Goal: Book appointment/travel/reservation

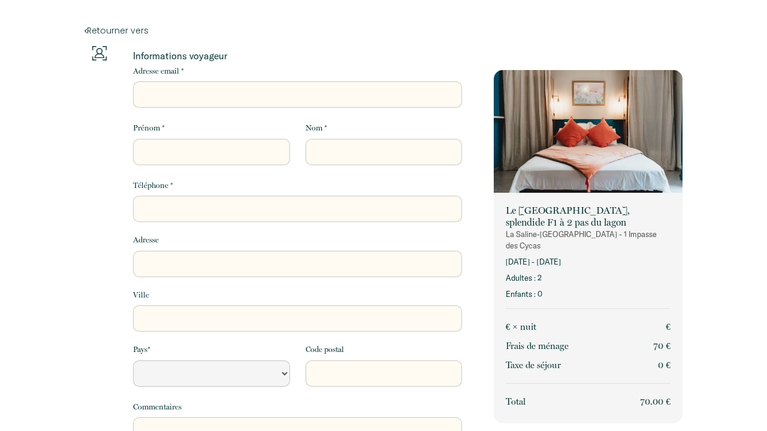
select select "Default select example"
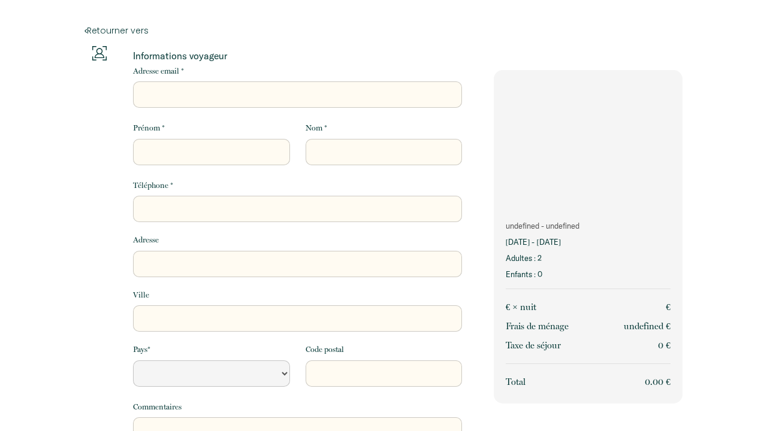
select select "Default select example"
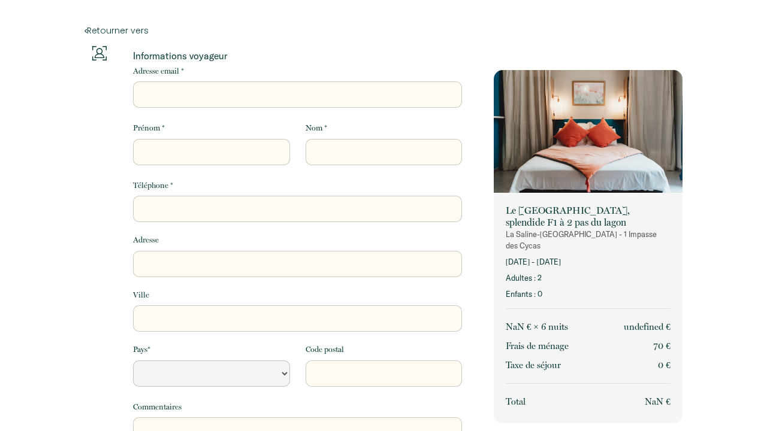
select select "Default select example"
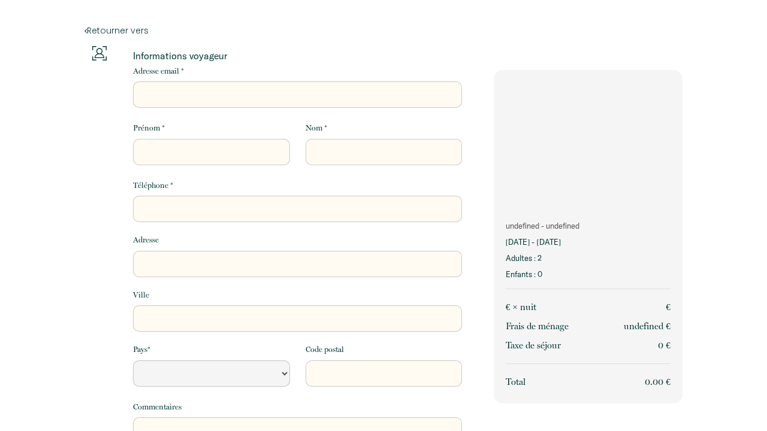
select select "Default select example"
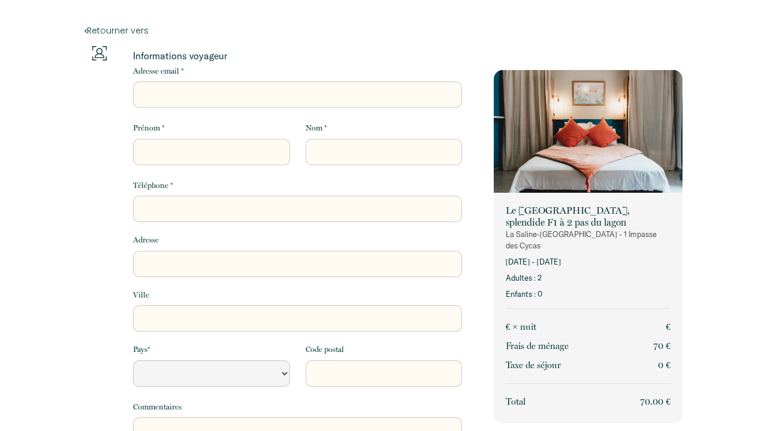
select select "Default select example"
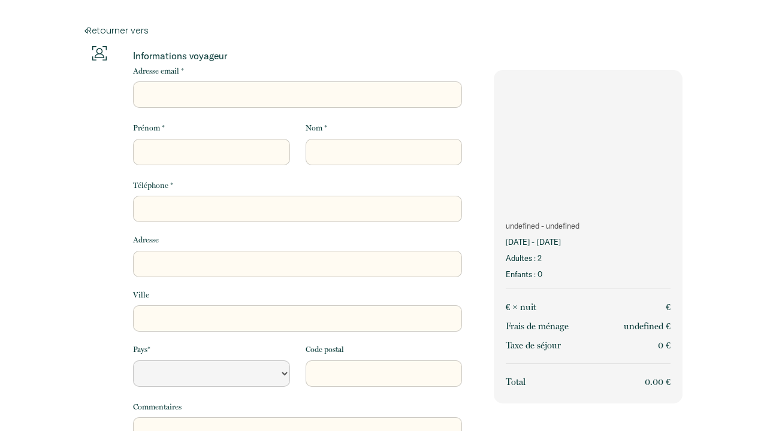
select select "Default select example"
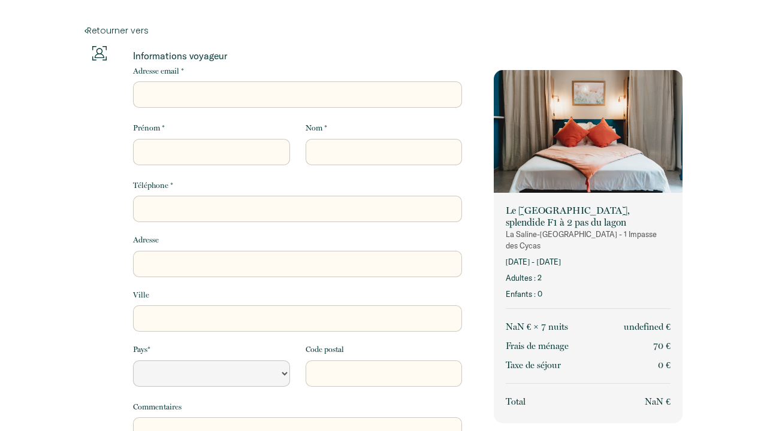
select select "Default select example"
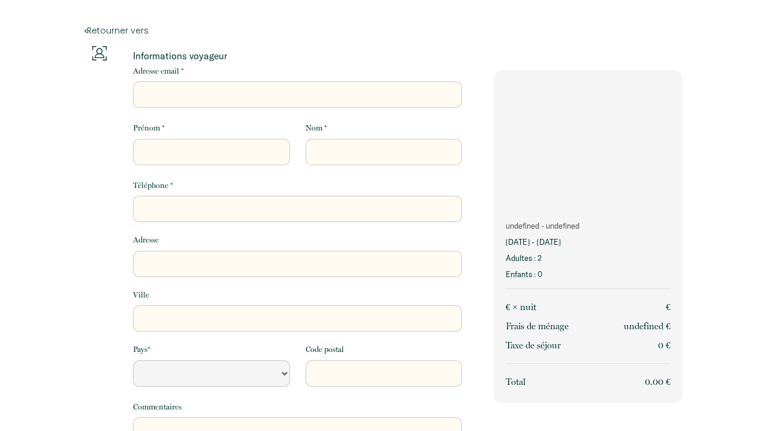
select select "Default select example"
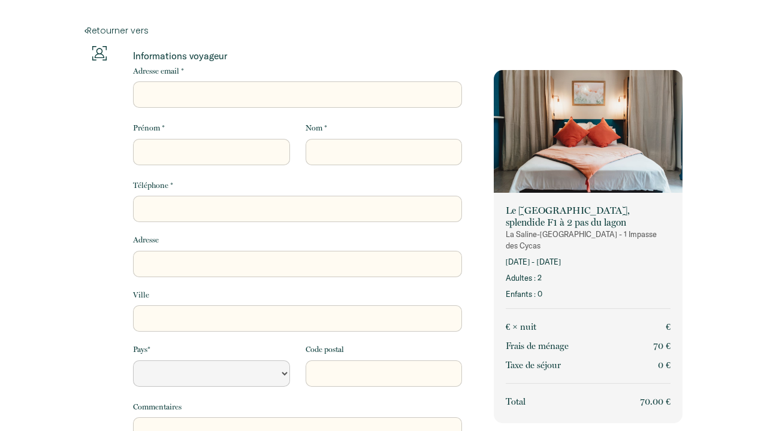
select select "Default select example"
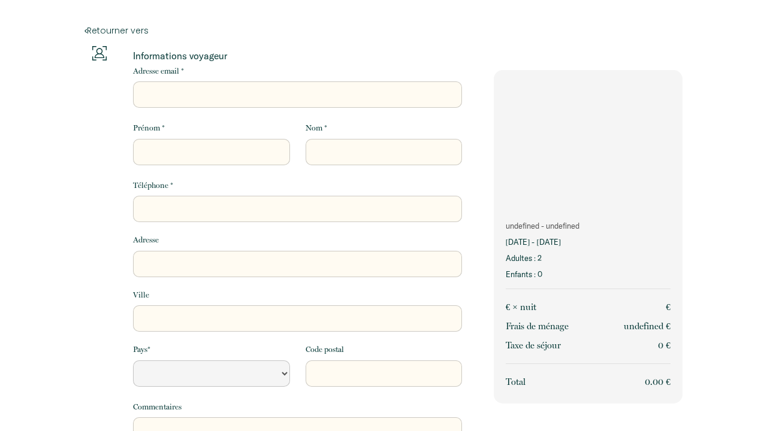
select select "Default select example"
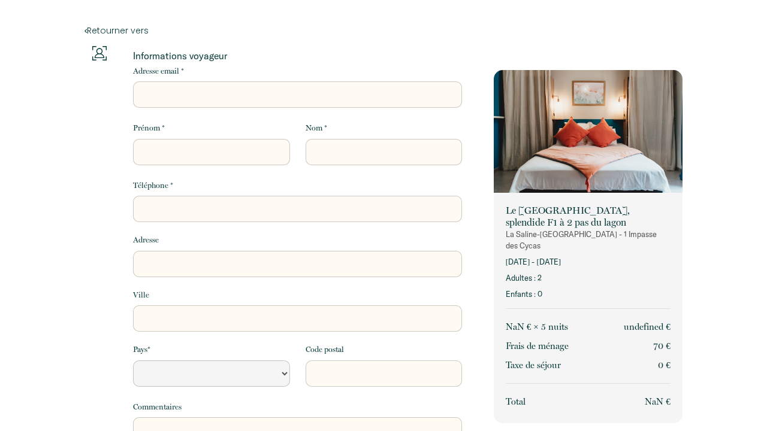
select select "Default select example"
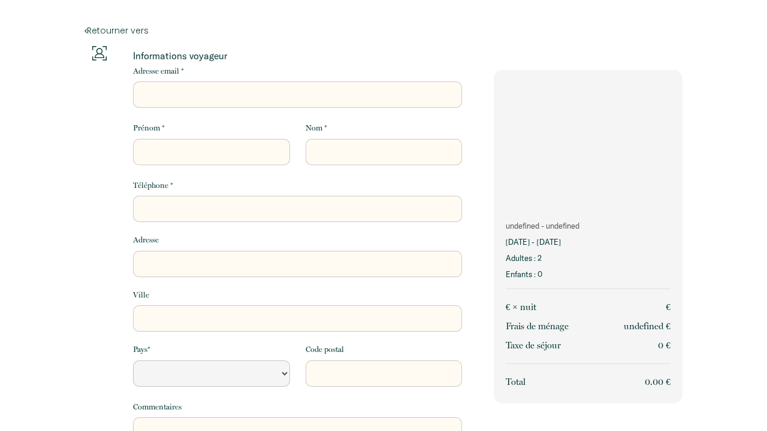
select select "Default select example"
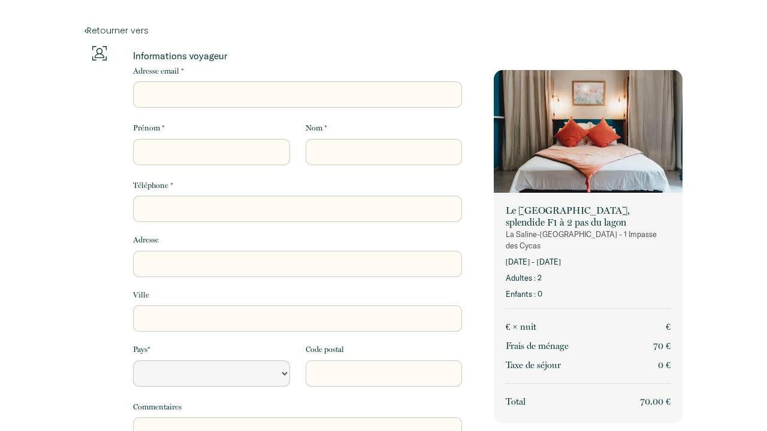
select select "Default select example"
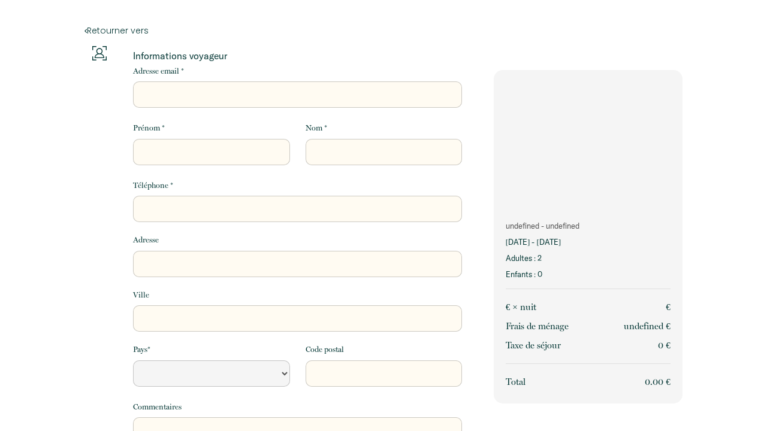
select select "Default select example"
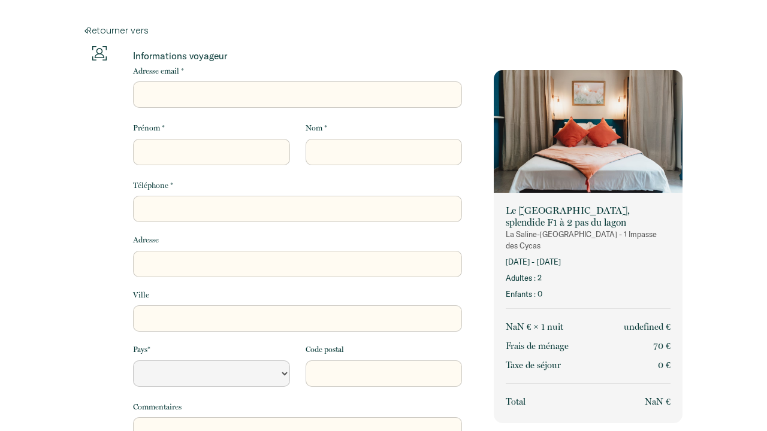
select select "Default select example"
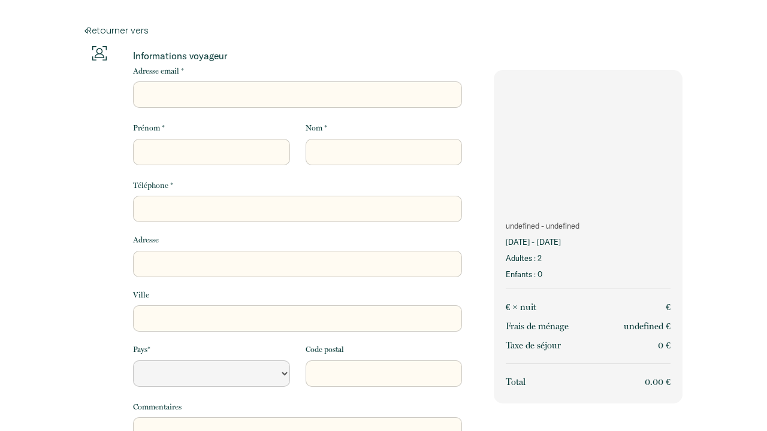
select select "Default select example"
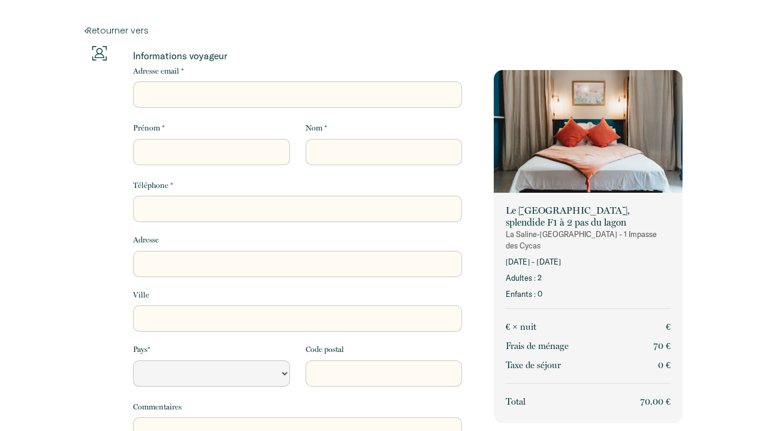
select select "Default select example"
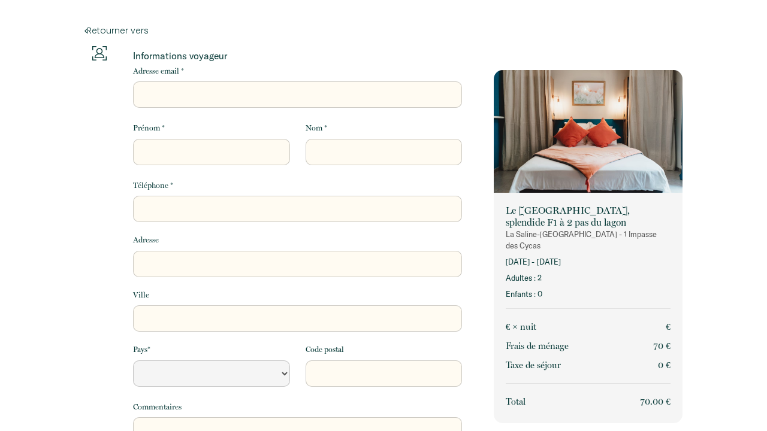
select select "Default select example"
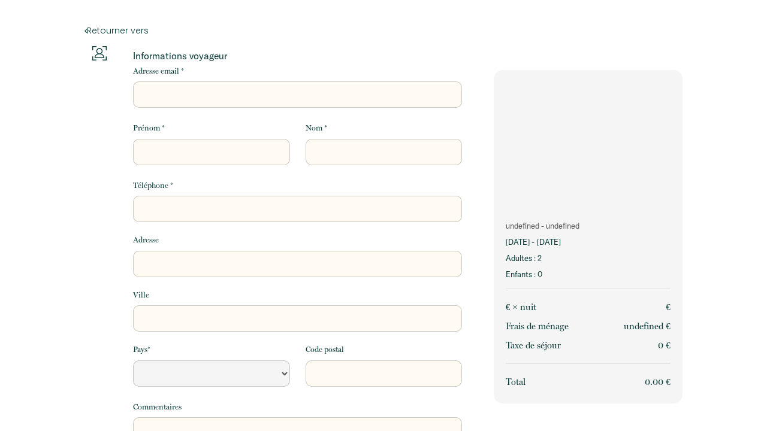
select select "Default select example"
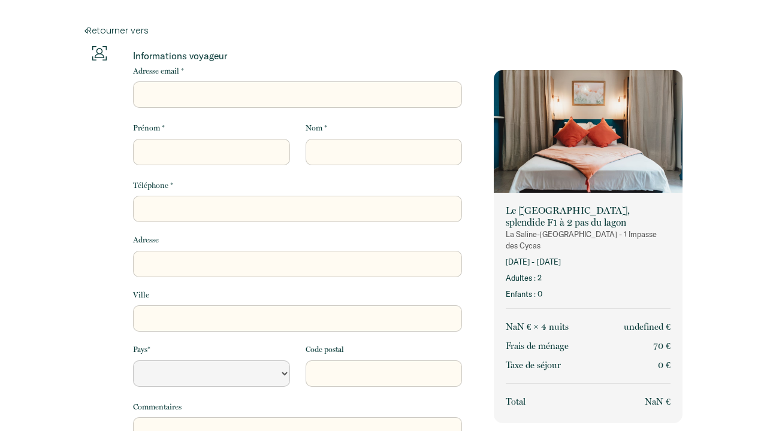
select select "Default select example"
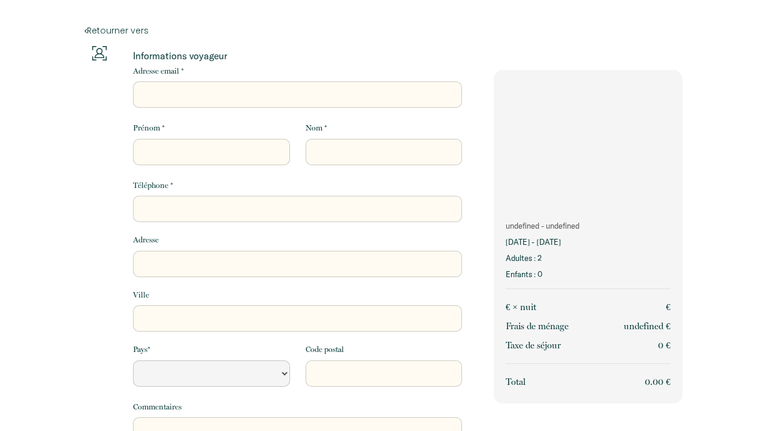
select select "Default select example"
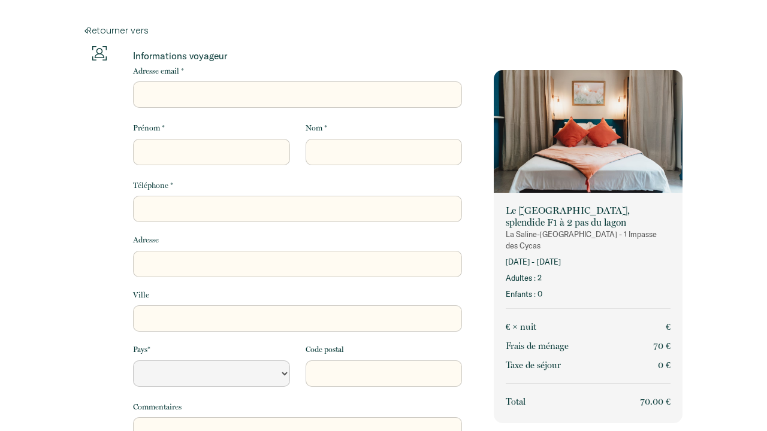
select select "Default select example"
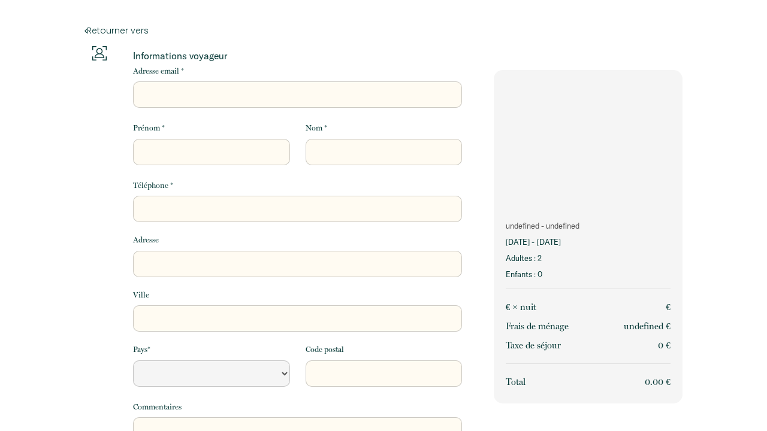
select select "Default select example"
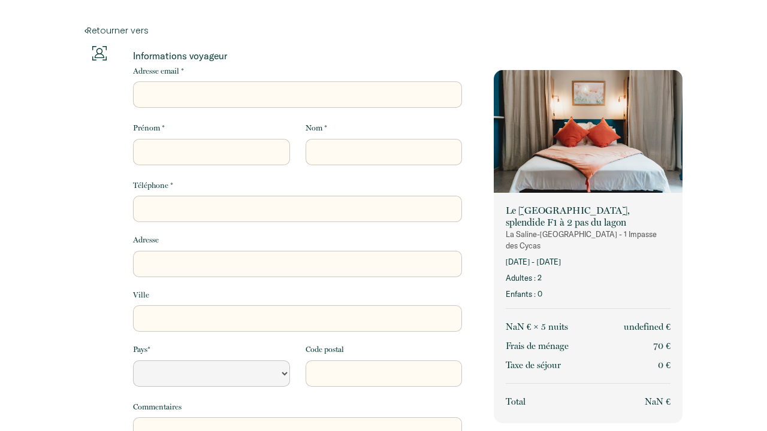
select select "Default select example"
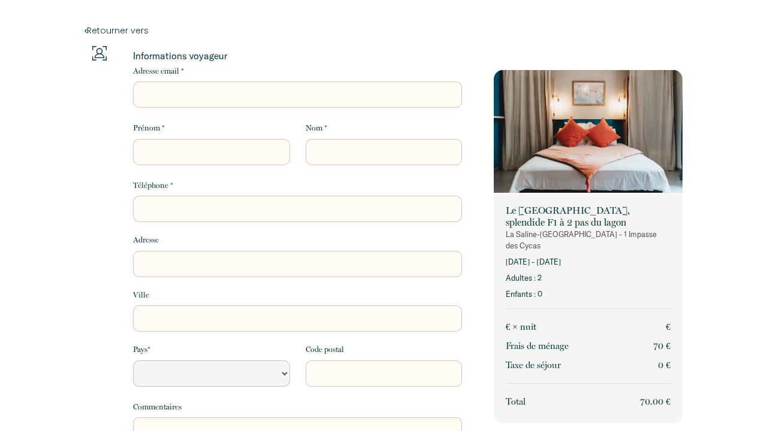
select select "Default select example"
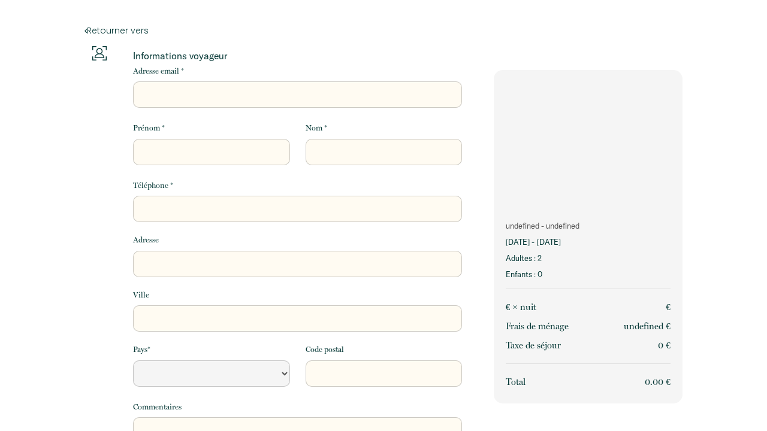
select select "Default select example"
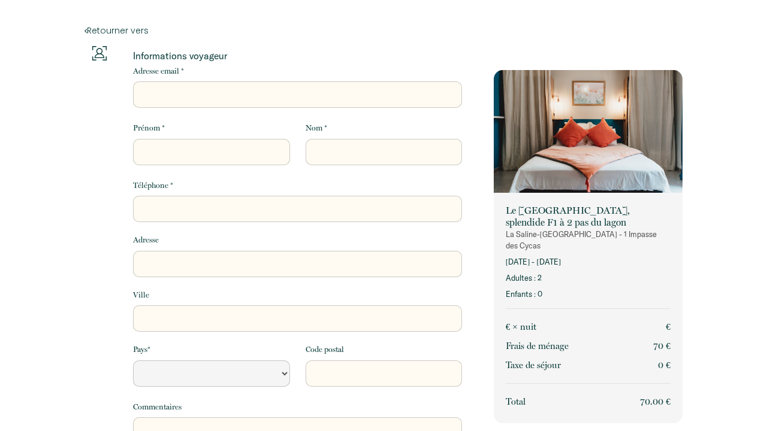
select select "Default select example"
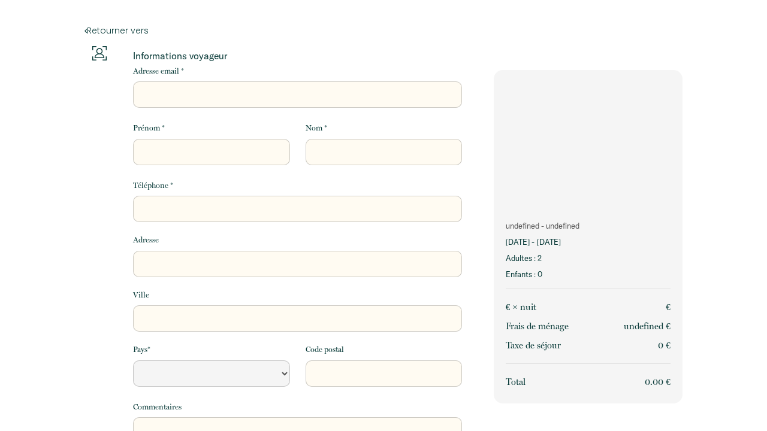
select select "Default select example"
